Goal: Task Accomplishment & Management: Manage account settings

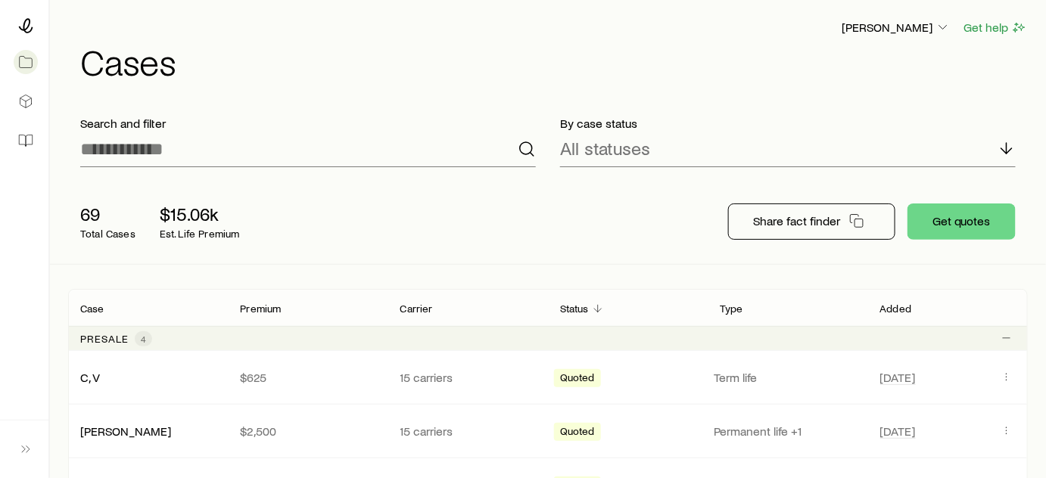
drag, startPoint x: 716, startPoint y: 107, endPoint x: 710, endPoint y: 294, distance: 186.9
click at [710, 221] on div "Search and filter By case status All statuses 69 Total Cases $15.06k Est. Life …" at bounding box center [548, 184] width 996 height 161
click at [25, 30] on icon at bounding box center [26, 25] width 14 height 15
click at [26, 138] on icon at bounding box center [29, 140] width 6 height 11
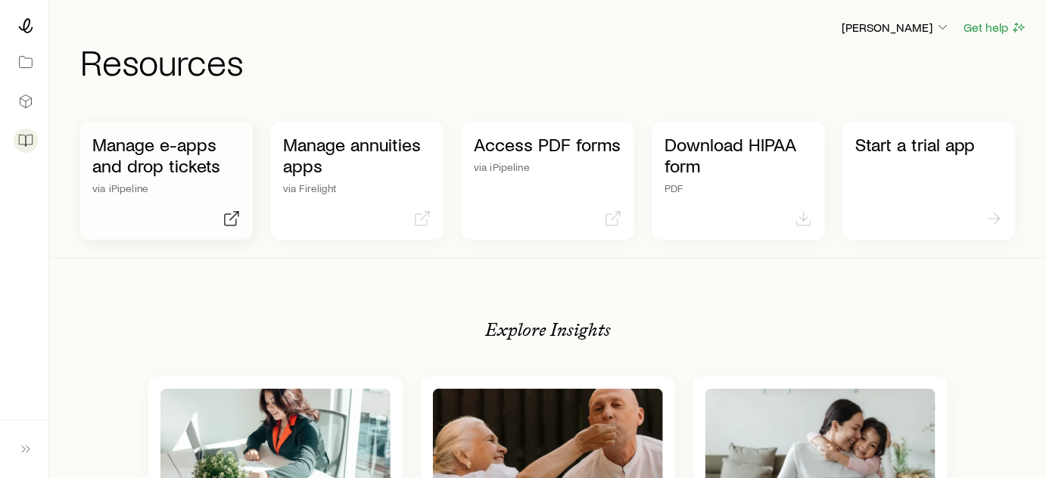
click at [110, 195] on div "Manage e-apps and drop tickets via iPipeline" at bounding box center [166, 181] width 172 height 118
click at [920, 27] on p "[PERSON_NAME]" at bounding box center [895, 27] width 109 height 15
click at [834, 139] on span "Sign out" at bounding box center [824, 142] width 42 height 15
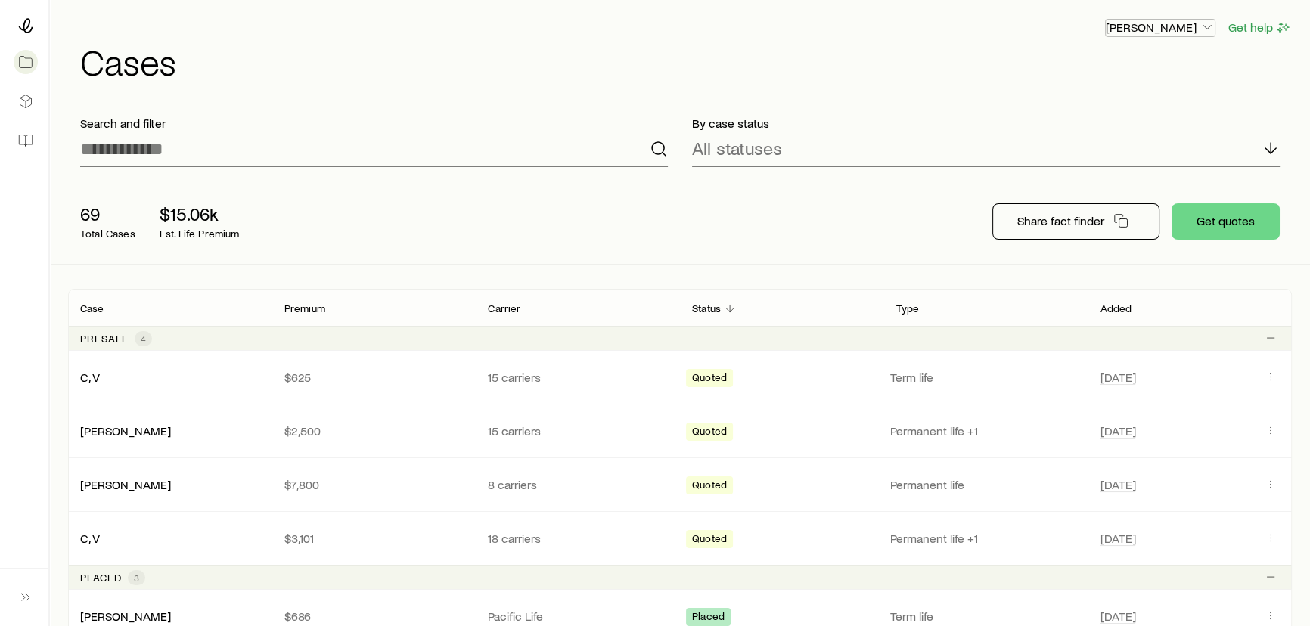
click at [1187, 22] on p "[PERSON_NAME]" at bounding box center [1160, 27] width 109 height 15
click at [1127, 144] on button "Sign out" at bounding box center [1124, 142] width 169 height 27
